Goal: Information Seeking & Learning: Learn about a topic

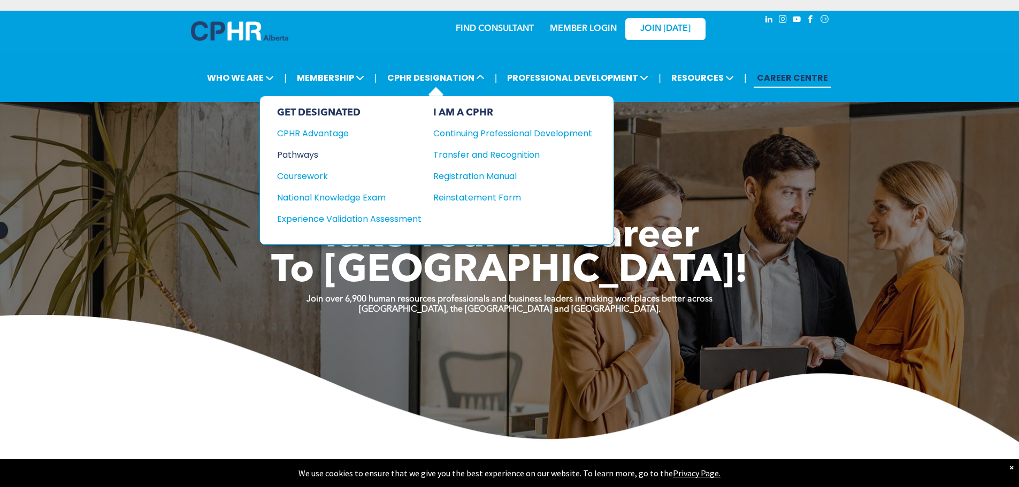
click at [292, 157] on div "Pathways" at bounding box center [342, 154] width 130 height 13
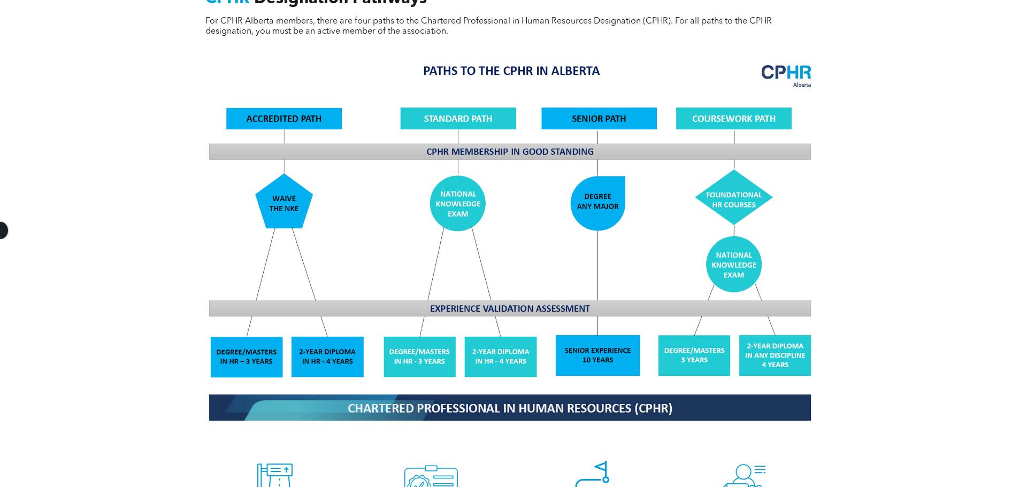
scroll to position [749, 0]
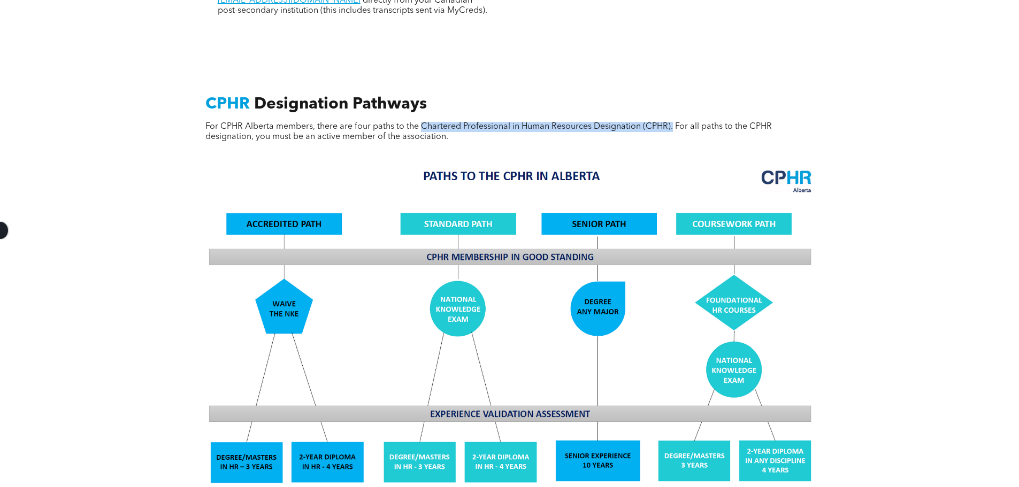
drag, startPoint x: 421, startPoint y: 113, endPoint x: 671, endPoint y: 109, distance: 249.8
click at [671, 109] on div "CPHR Designation Pathways For CPHR Alberta members, there are four paths to the…" at bounding box center [509, 128] width 625 height 66
click at [711, 122] on span "For CPHR Alberta members, there are four paths to the Chartered Professional in…" at bounding box center [488, 131] width 566 height 19
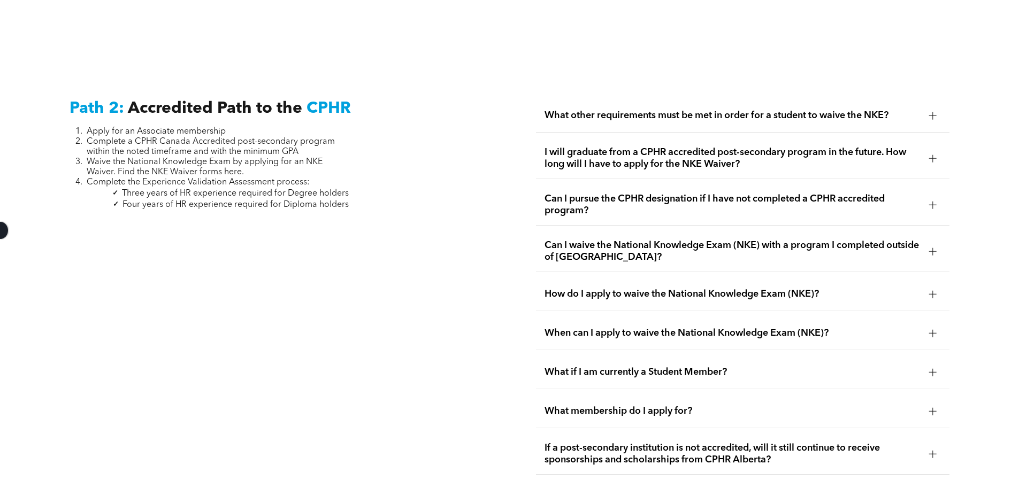
scroll to position [1497, 0]
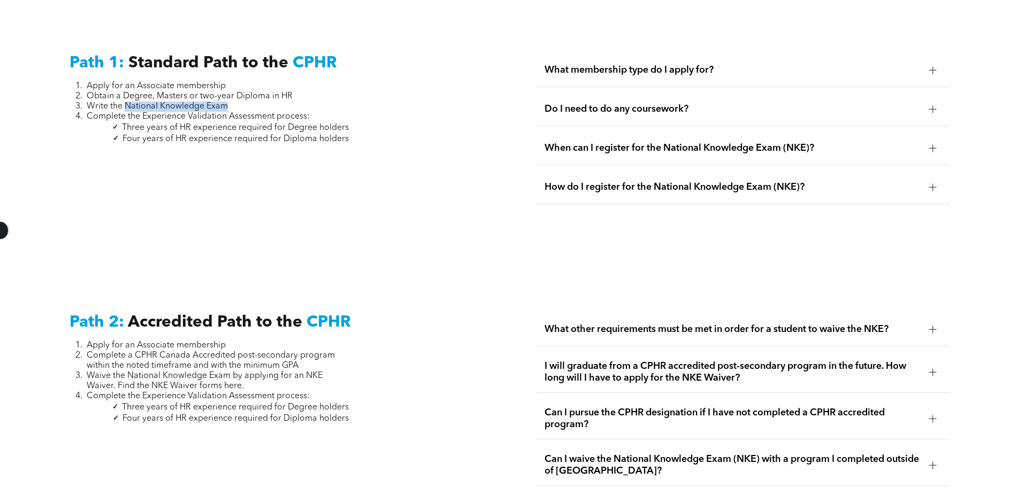
drag, startPoint x: 126, startPoint y: 93, endPoint x: 243, endPoint y: 92, distance: 117.1
click at [243, 102] on li "Write the National Knowledge Exam" at bounding box center [218, 107] width 262 height 10
click at [291, 124] on span "Three years of HR experience required for Degree holders" at bounding box center [235, 128] width 227 height 9
drag, startPoint x: 124, startPoint y: 93, endPoint x: 236, endPoint y: 96, distance: 112.9
click at [236, 102] on li "Write the National Knowledge Exam" at bounding box center [218, 107] width 262 height 10
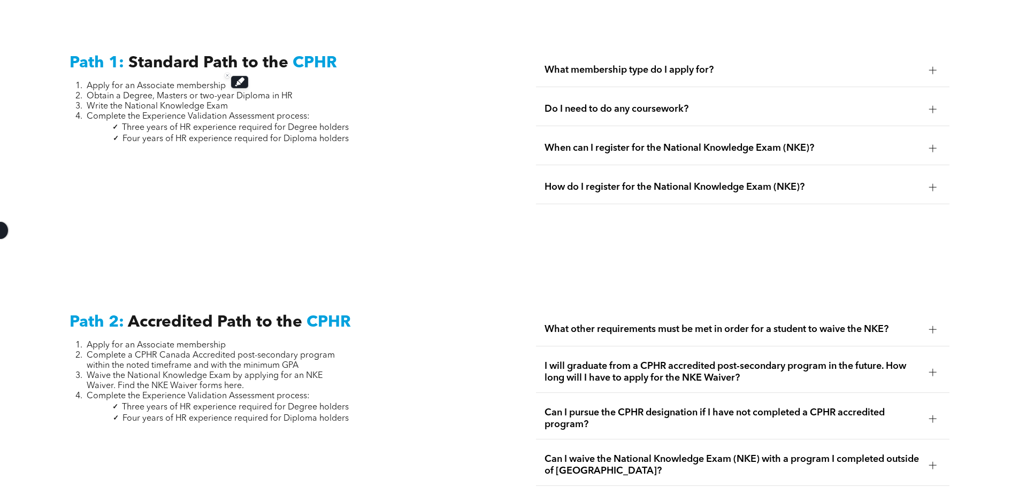
click at [256, 112] on span "Complete the Experience Validation Assessment process:" at bounding box center [198, 116] width 223 height 9
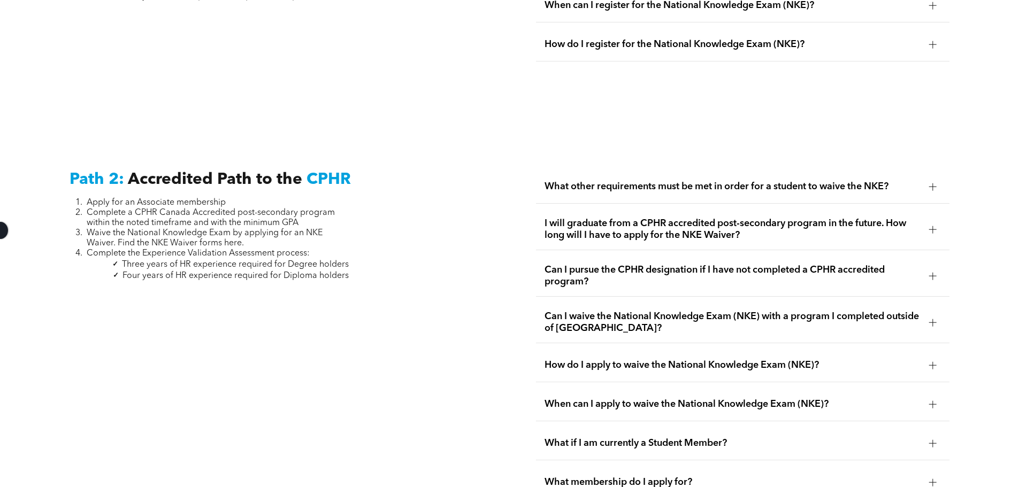
scroll to position [1658, 0]
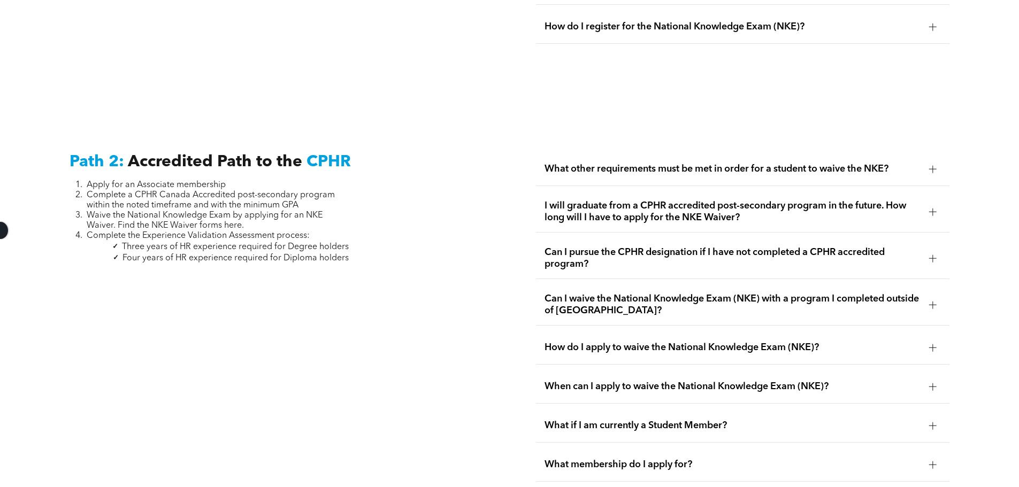
click at [285, 191] on span "Complete a CPHR Canada Accredited post-secondary program within the noted timef…" at bounding box center [211, 200] width 248 height 19
drag, startPoint x: 127, startPoint y: 194, endPoint x: 312, endPoint y: 193, distance: 185.0
click at [312, 193] on li "Complete a CPHR Canada Accredited post-secondary program within the noted timef…" at bounding box center [218, 200] width 262 height 20
click at [183, 191] on span "Complete a CPHR Canada Accredited post-secondary program within the noted timef…" at bounding box center [211, 200] width 248 height 19
drag, startPoint x: 136, startPoint y: 184, endPoint x: 406, endPoint y: 158, distance: 271.4
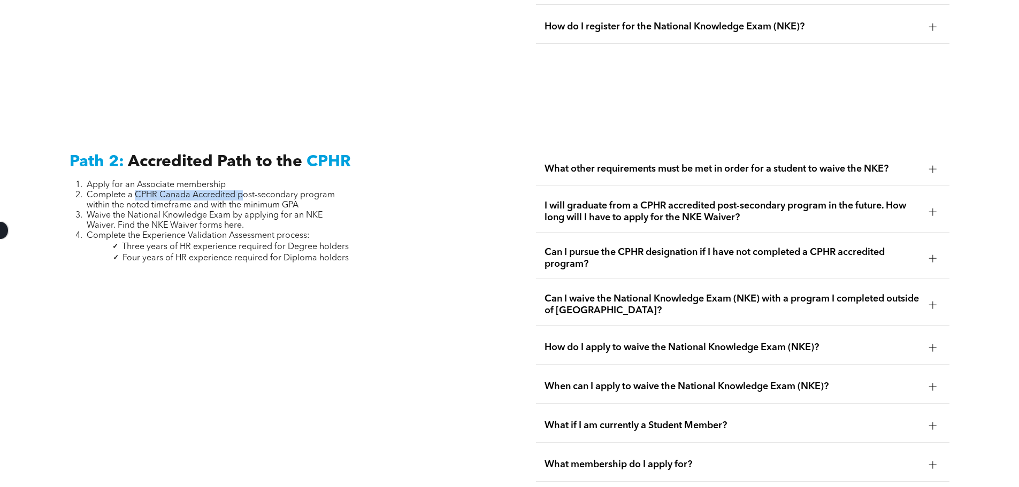
click at [242, 191] on span "Complete a CPHR Canada Accredited post-secondary program within the noted timef…" at bounding box center [211, 200] width 248 height 19
click at [290, 191] on span "Complete a CPHR Canada Accredited post-secondary program within the noted timef…" at bounding box center [211, 200] width 248 height 19
drag, startPoint x: 87, startPoint y: 214, endPoint x: 250, endPoint y: 217, distance: 162.6
click at [250, 217] on li "Waive the National Knowledge Exam by applying for an NKE Waiver. Find the NKE W…" at bounding box center [218, 221] width 262 height 20
click at [230, 254] on span "Four years of HR experience required for Diploma holders" at bounding box center [235, 258] width 226 height 9
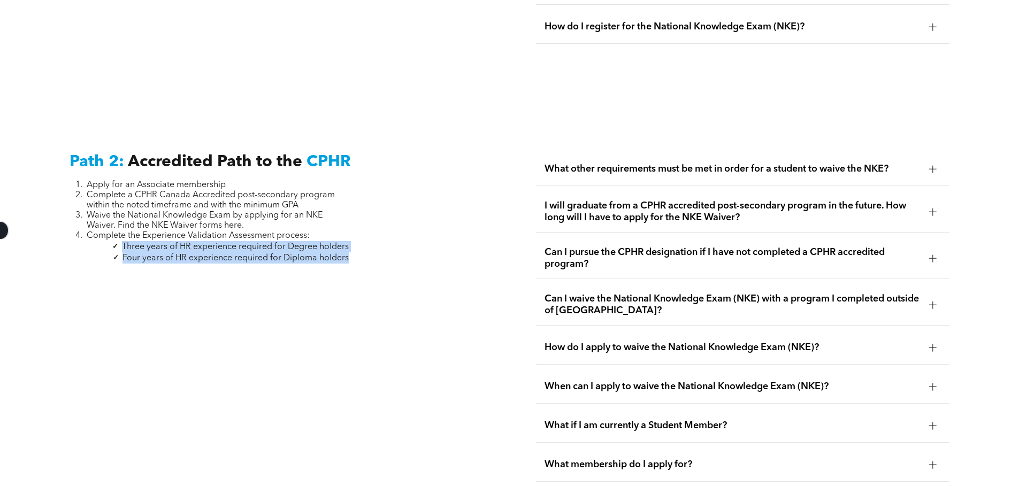
drag, startPoint x: 118, startPoint y: 233, endPoint x: 349, endPoint y: 243, distance: 231.2
click at [240, 254] on span "Four years of HR experience required for Diploma holders" at bounding box center [235, 258] width 226 height 9
drag, startPoint x: 124, startPoint y: 247, endPoint x: 386, endPoint y: 250, distance: 261.5
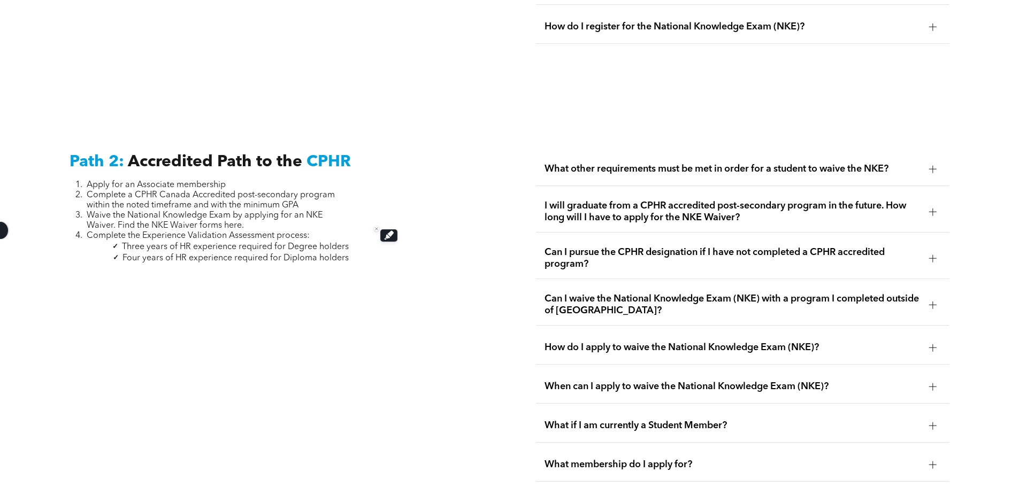
click at [298, 243] on span "Three years of HR experience required for Degree holders" at bounding box center [235, 247] width 227 height 9
drag, startPoint x: 129, startPoint y: 205, endPoint x: 290, endPoint y: 207, distance: 161.5
click at [290, 211] on span "Waive the National Knowledge Exam by applying for an NKE Waiver. Find the NKE W…" at bounding box center [205, 220] width 236 height 19
click at [168, 243] on span "Three years of HR experience required for Degree holders" at bounding box center [235, 247] width 227 height 9
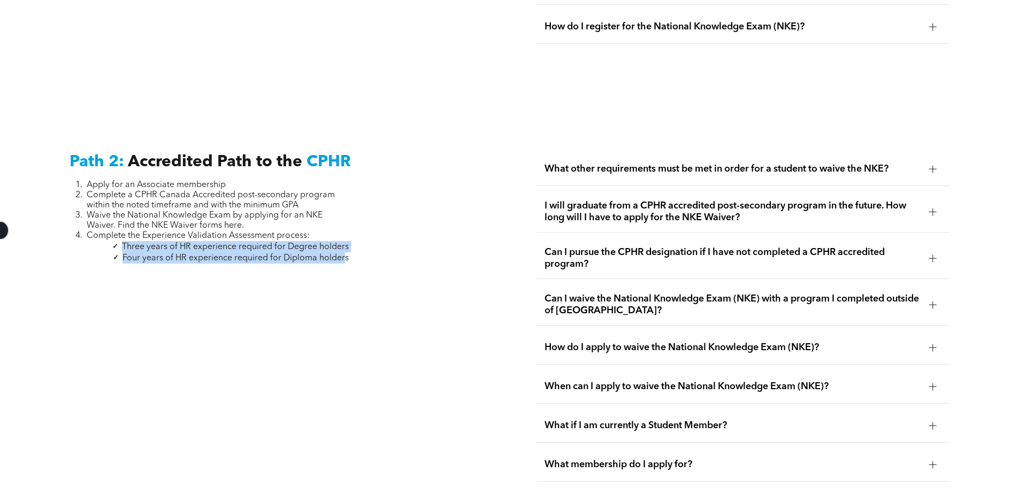
drag, startPoint x: 124, startPoint y: 235, endPoint x: 355, endPoint y: 239, distance: 231.6
click at [347, 241] on ul "Three years of HR experience required for Degree holders Four years of HR exper…" at bounding box center [209, 252] width 279 height 22
click at [257, 243] on span "Three years of HR experience required for Degree holders" at bounding box center [235, 247] width 227 height 9
drag, startPoint x: 122, startPoint y: 236, endPoint x: 352, endPoint y: 235, distance: 229.4
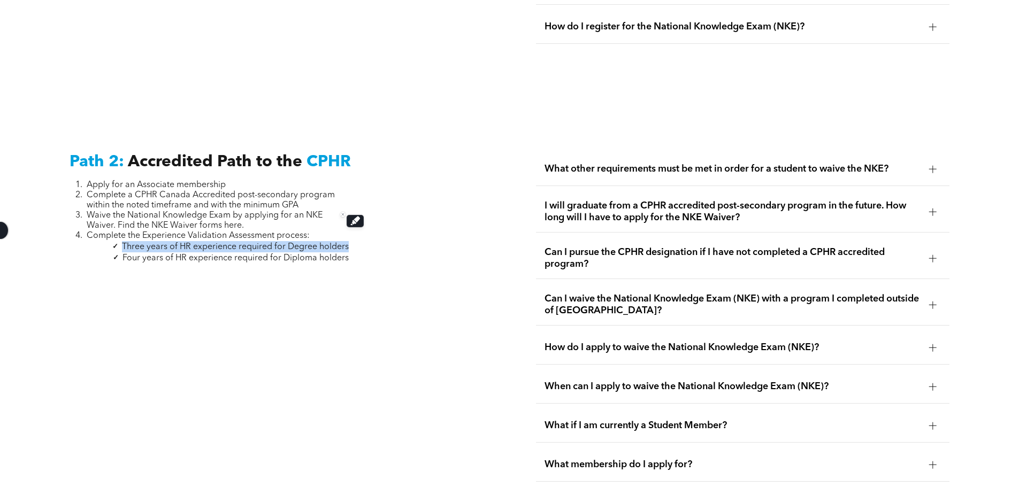
click at [303, 241] on li "Three years of HR experience required for Degree holders" at bounding box center [218, 246] width 262 height 11
click at [303, 243] on span "Three years of HR experience required for Degree holders" at bounding box center [235, 247] width 227 height 9
click at [306, 243] on span "Three years of HR experience required for Degree holders" at bounding box center [235, 247] width 227 height 9
click at [304, 254] on span "Four years of HR experience required for Diploma holders" at bounding box center [235, 258] width 226 height 9
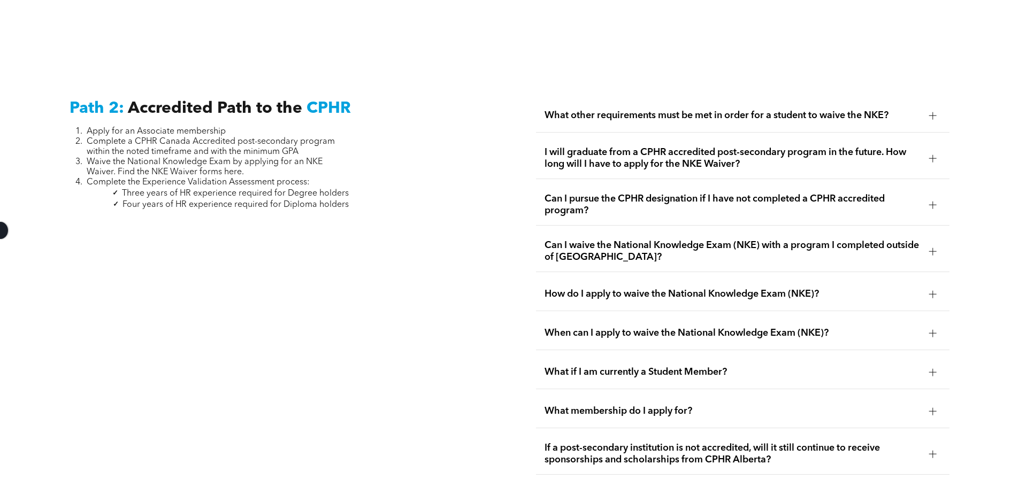
click at [740, 110] on span "What other requirements must be met in order for a student to waive the NKE?" at bounding box center [732, 116] width 376 height 12
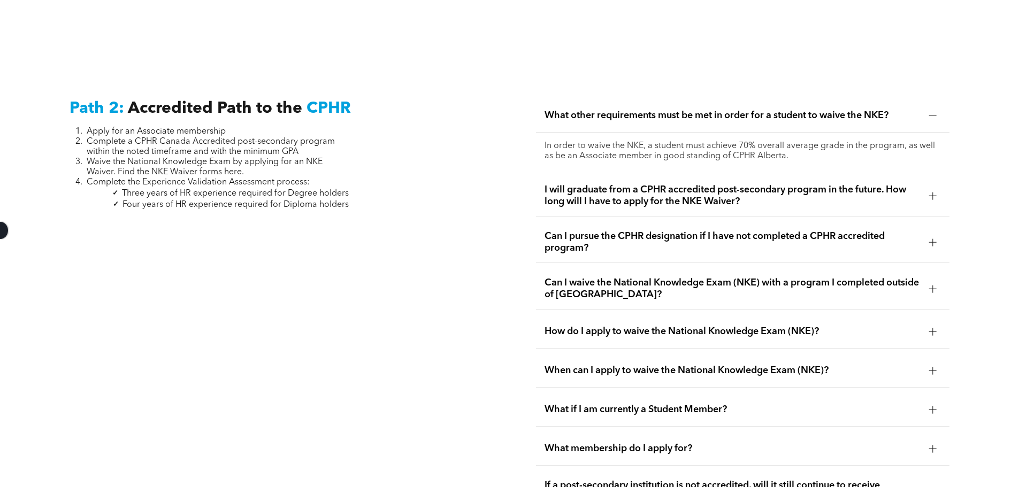
click at [607, 110] on span "What other requirements must be met in order for a student to waive the NKE?" at bounding box center [732, 116] width 376 height 12
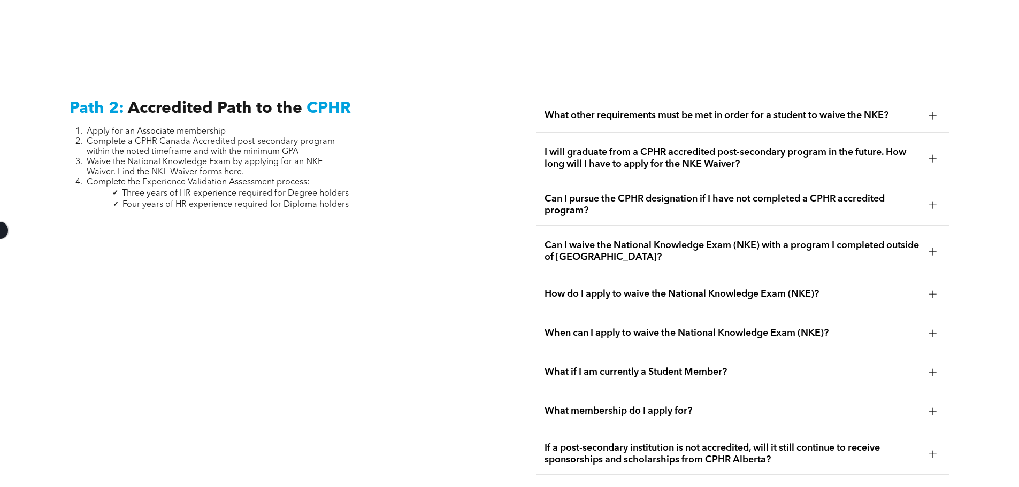
click at [603, 155] on span "I will graduate from a CPHR accredited post-secondary program in the future. Ho…" at bounding box center [732, 159] width 376 height 24
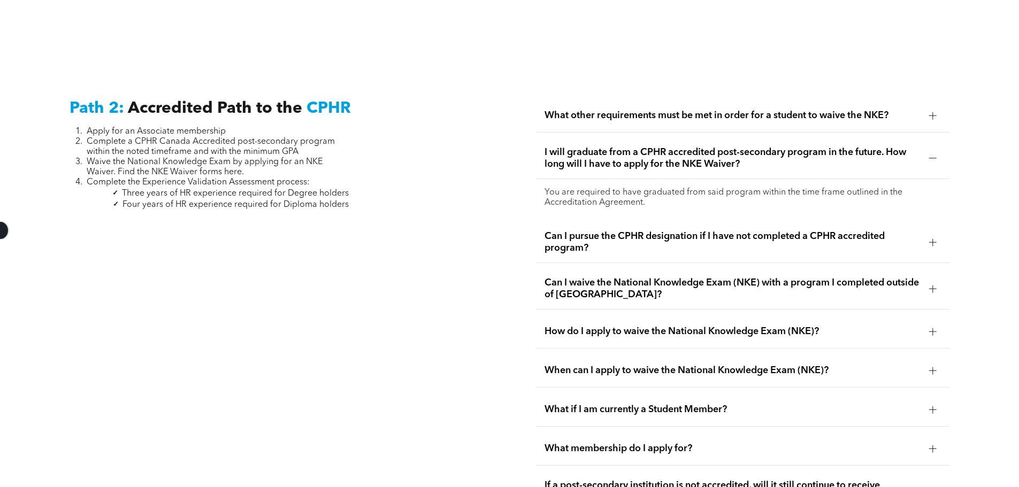
click at [671, 179] on div "You are required to have graduated from said program within the time frame outl…" at bounding box center [742, 197] width 413 height 37
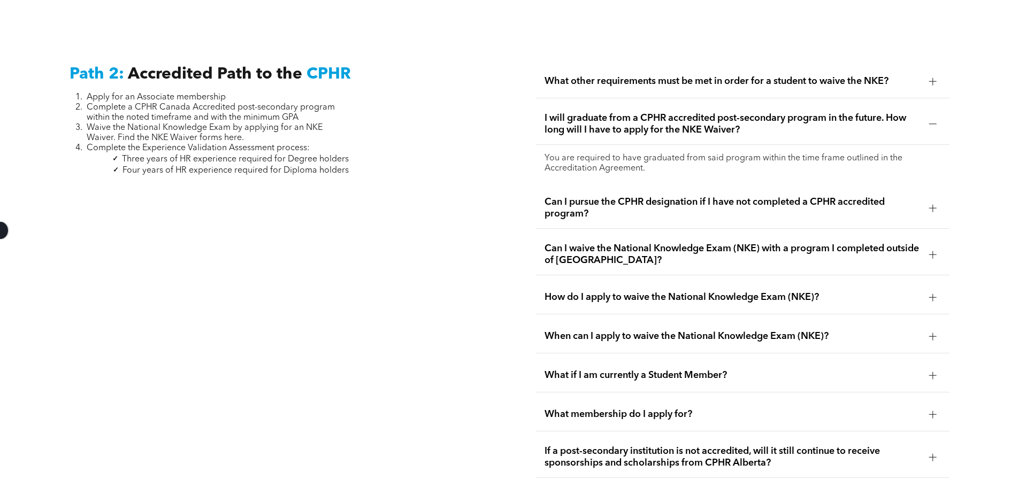
scroll to position [1765, 0]
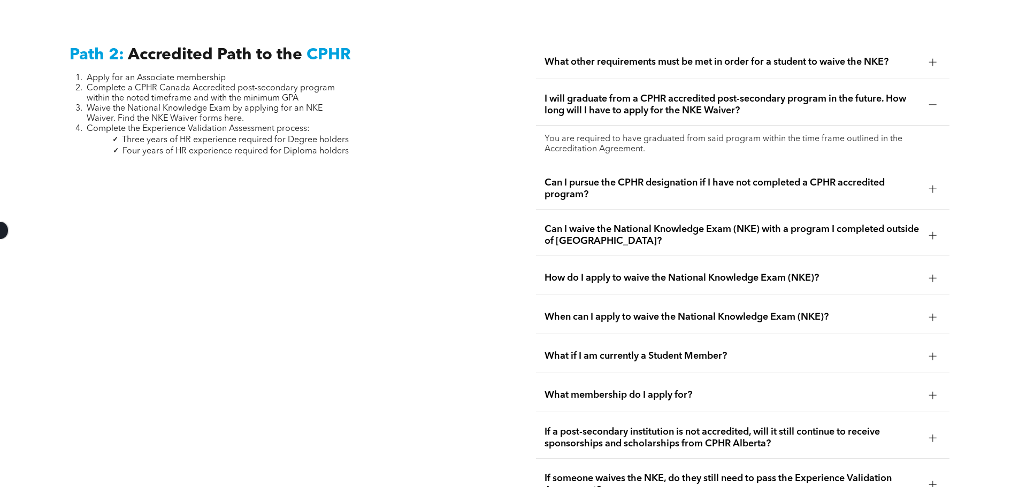
click at [654, 224] on span "Can I waive the National Knowledge Exam (NKE) with a program I completed outsid…" at bounding box center [732, 236] width 376 height 24
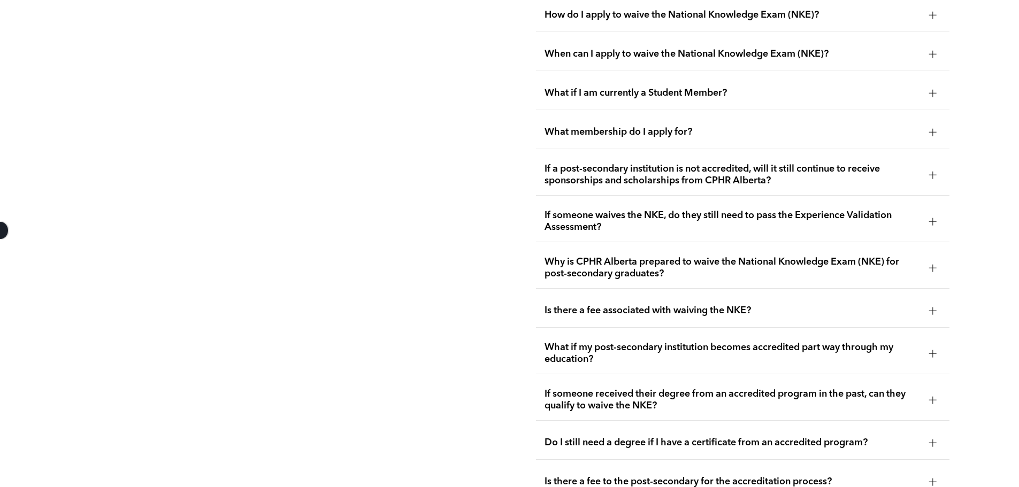
scroll to position [2032, 0]
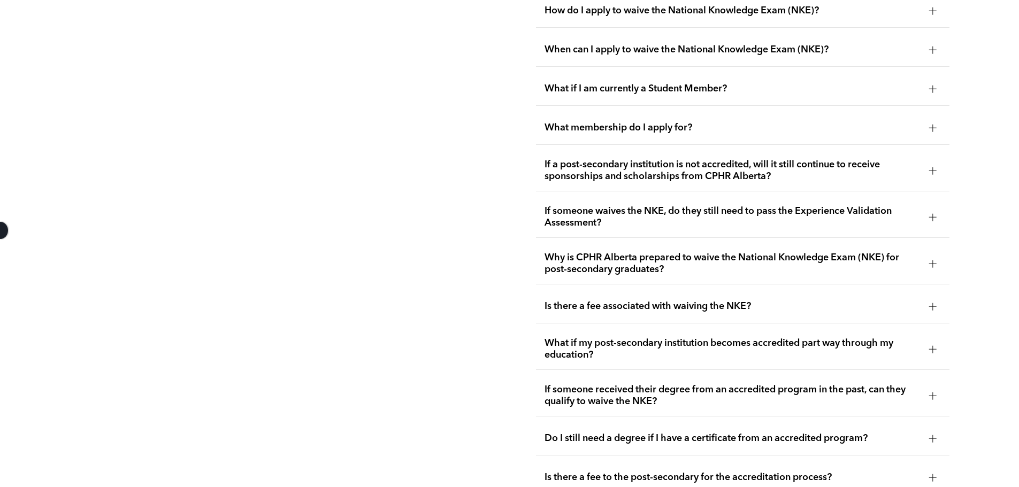
click at [629, 122] on span "What membership do I apply for?" at bounding box center [732, 128] width 376 height 12
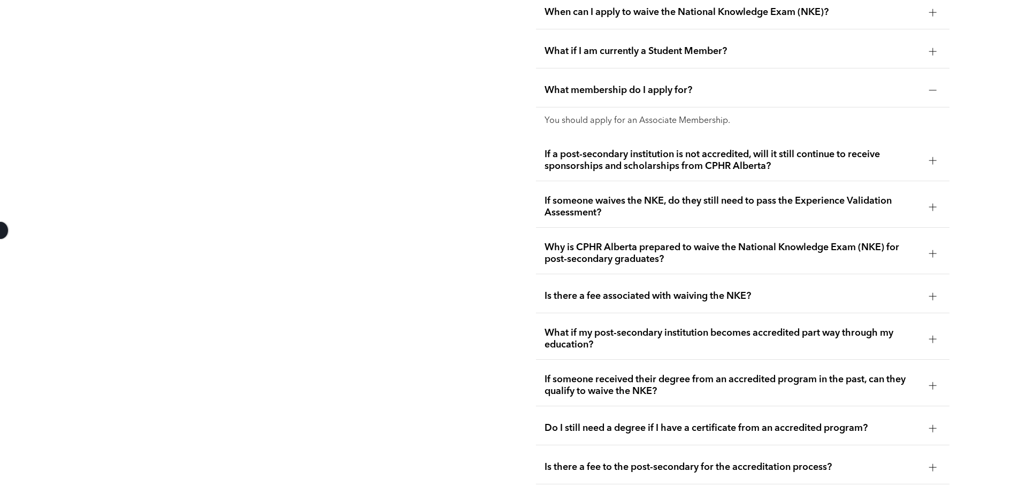
click at [655, 280] on div "Is there a fee associated with waiving the NKE?" at bounding box center [742, 297] width 413 height 34
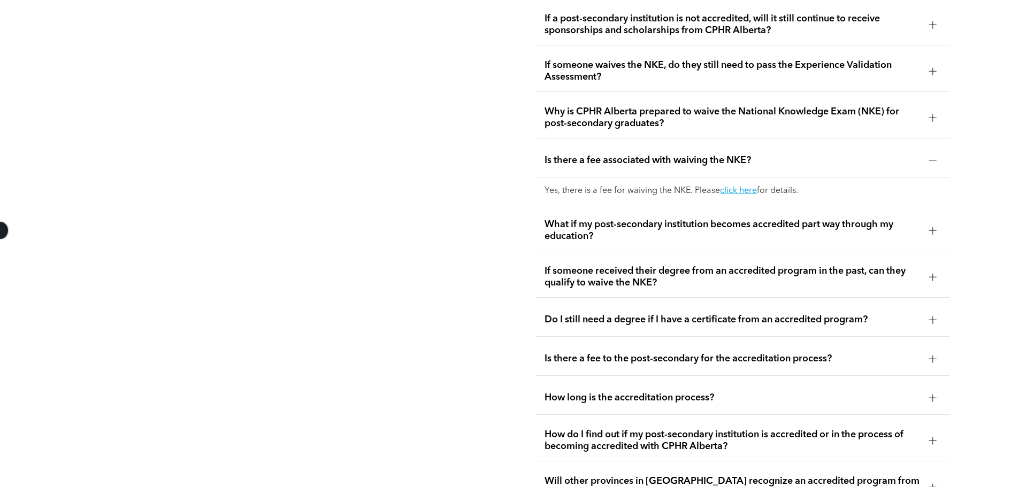
scroll to position [2192, 0]
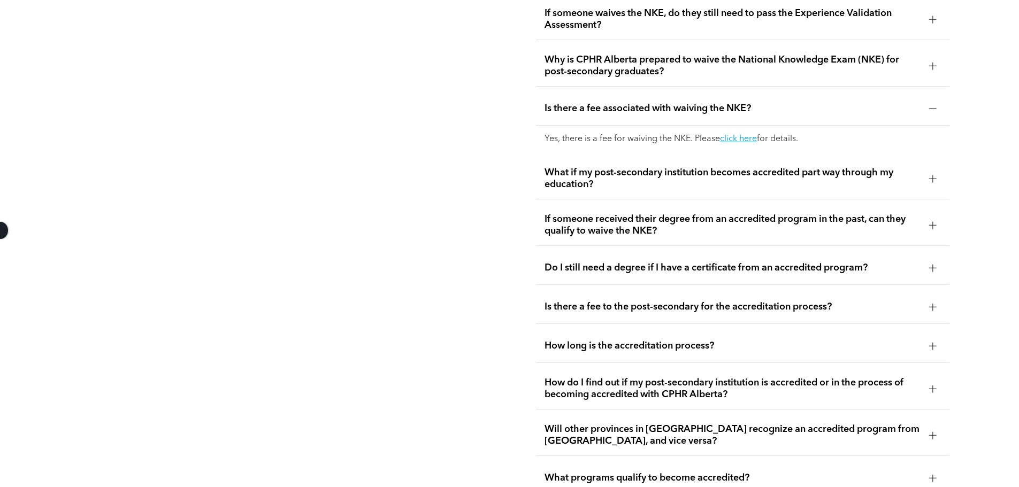
drag, startPoint x: 629, startPoint y: 241, endPoint x: 621, endPoint y: 242, distance: 8.1
click at [629, 262] on span "Do I still need a degree if I have a certificate from an accredited program?" at bounding box center [732, 268] width 376 height 12
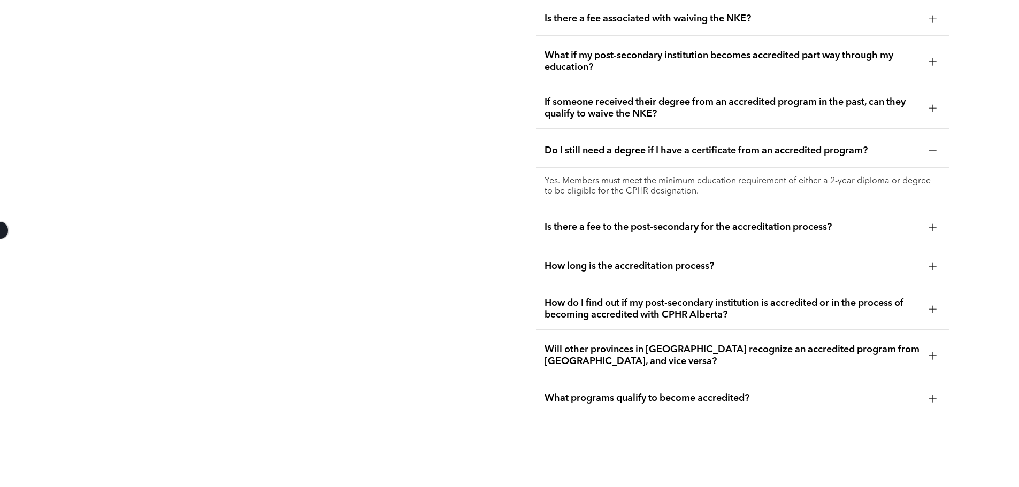
scroll to position [2299, 0]
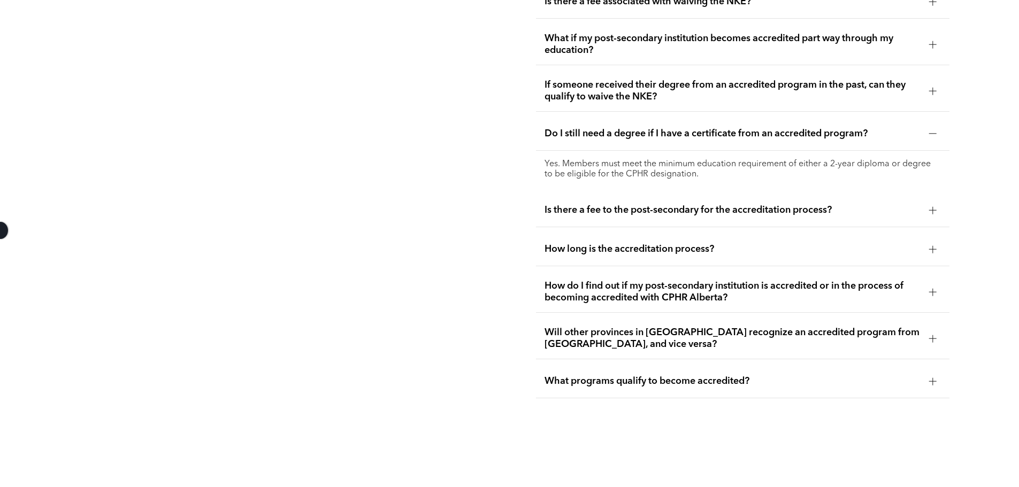
click at [626, 204] on span "Is there a fee to the post-secondary for the accreditation process?" at bounding box center [732, 210] width 376 height 12
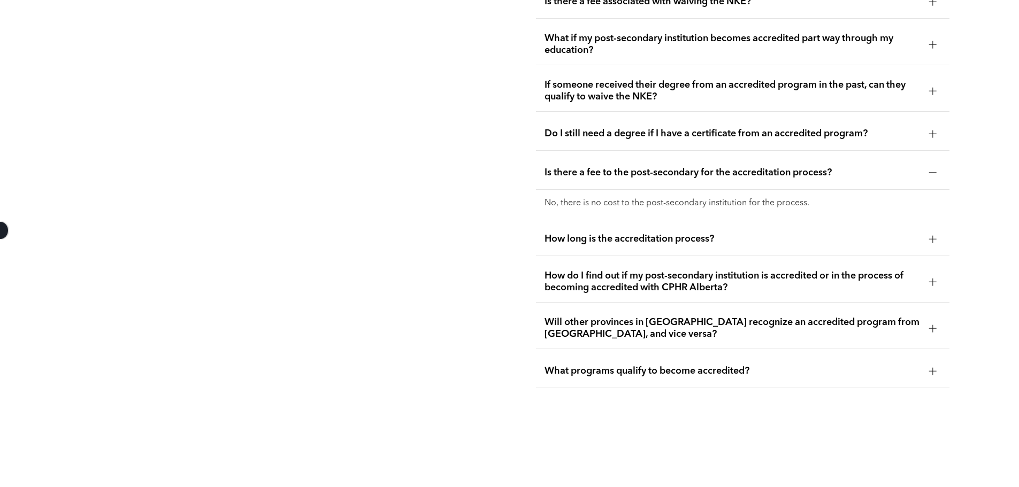
click at [630, 225] on div "How long is the accreditation process?" at bounding box center [742, 239] width 413 height 34
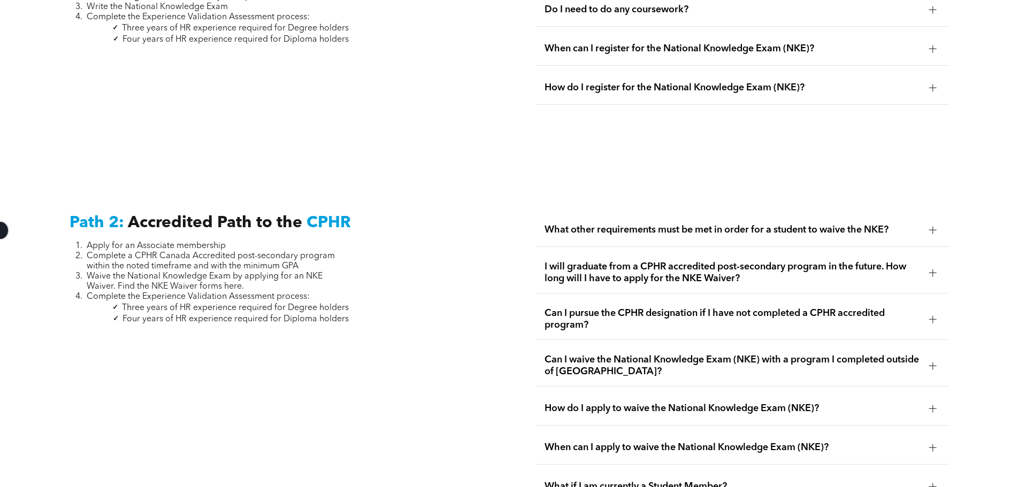
scroll to position [1604, 0]
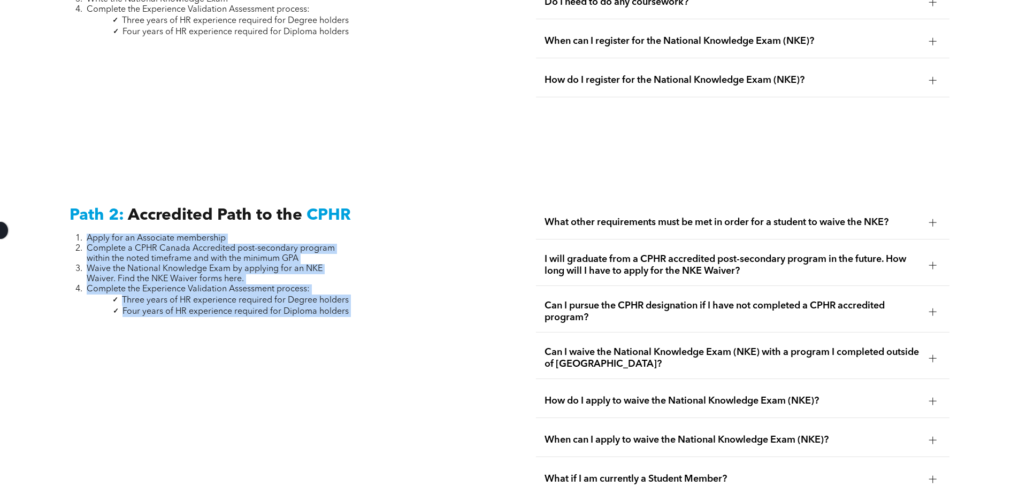
drag, startPoint x: 86, startPoint y: 218, endPoint x: 362, endPoint y: 313, distance: 291.9
click at [329, 326] on div at bounding box center [276, 330] width 413 height 9
